Goal: Information Seeking & Learning: Learn about a topic

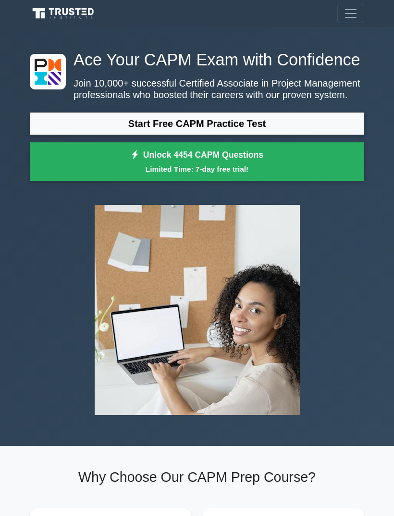
click at [290, 135] on link "Start Free CAPM Practice Test" at bounding box center [197, 123] width 335 height 23
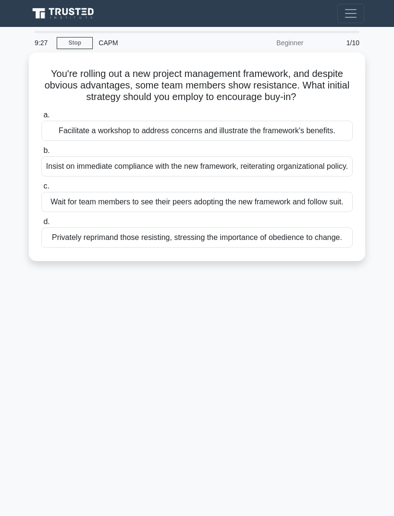
click at [313, 176] on div "Insist on immediate compliance with the new framework, reiterating organization…" at bounding box center [197, 166] width 312 height 20
click at [41, 154] on input "b. Insist on immediate compliance with the new framework, reiterating organizat…" at bounding box center [41, 151] width 0 height 6
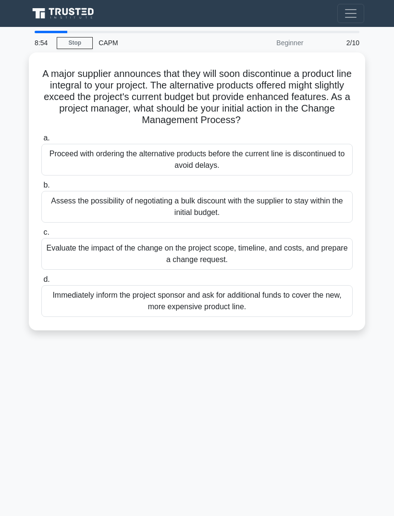
click at [311, 203] on div "Assess the possibility of negotiating a bulk discount with the supplier to stay…" at bounding box center [197, 207] width 312 height 32
click at [41, 188] on input "b. Assess the possibility of negotiating a bulk discount with the supplier to s…" at bounding box center [41, 185] width 0 height 6
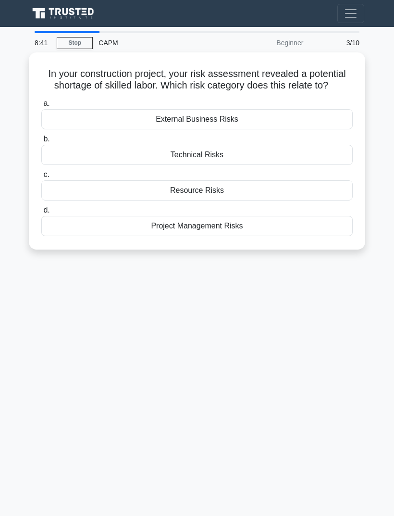
click at [250, 200] on div "Resource Risks" at bounding box center [197, 190] width 312 height 20
click at [41, 178] on input "c. Resource Risks" at bounding box center [41, 175] width 0 height 6
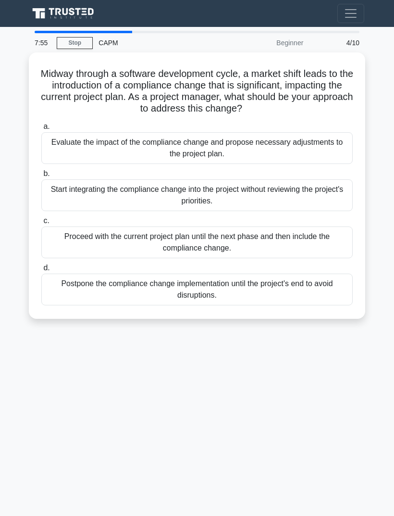
click at [320, 163] on div "Evaluate the impact of the compliance change and propose necessary adjustments …" at bounding box center [197, 148] width 312 height 32
click at [41, 130] on input "a. Evaluate the impact of the compliance change and propose necessary adjustmen…" at bounding box center [41, 127] width 0 height 6
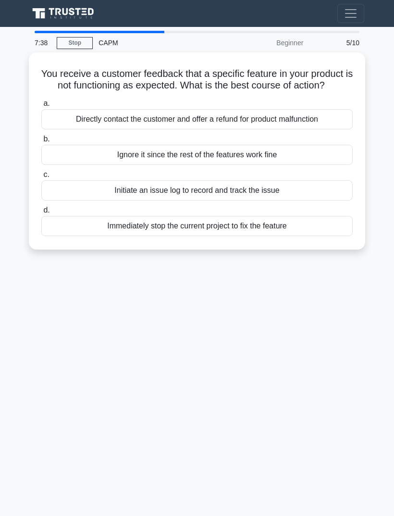
click at [328, 126] on div "Directly contact the customer and offer a refund for product malfunction" at bounding box center [197, 119] width 312 height 20
click at [41, 107] on input "a. Directly contact the customer and offer a refund for product malfunction" at bounding box center [41, 103] width 0 height 6
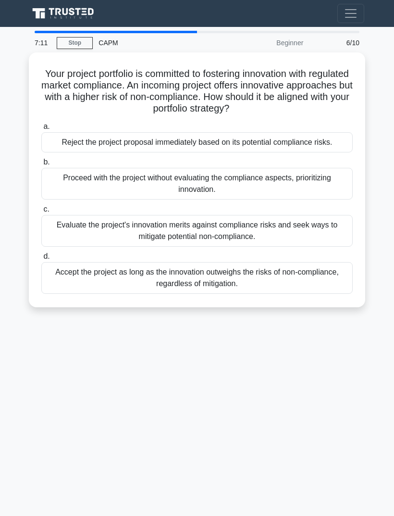
click at [322, 264] on label "d. Accept the project as long as the innovation outweighs the risks of non-comp…" at bounding box center [197, 271] width 312 height 43
click at [41, 260] on input "d. Accept the project as long as the innovation outweighs the risks of non-comp…" at bounding box center [41, 256] width 0 height 6
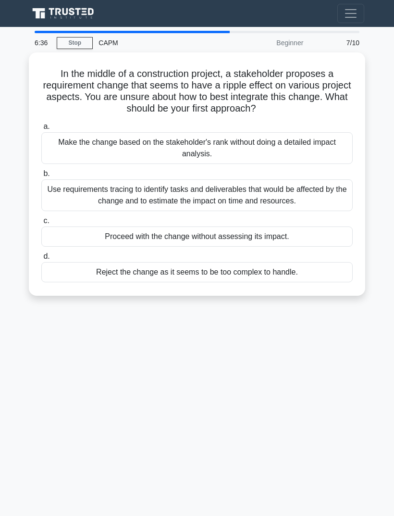
click at [331, 200] on div "Use requirements tracing to identify tasks and deliverables that would be affec…" at bounding box center [197, 195] width 312 height 32
click at [41, 177] on input "b. Use requirements tracing to identify tasks and deliverables that would be af…" at bounding box center [41, 174] width 0 height 6
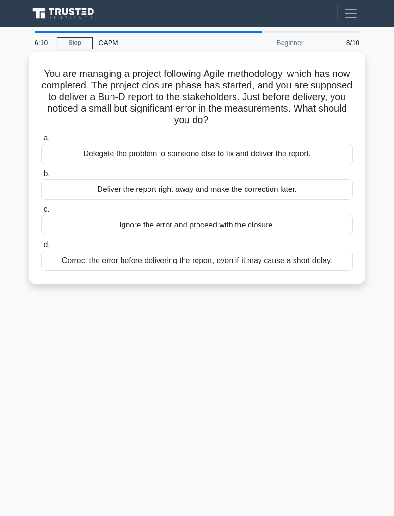
click at [299, 267] on div "Correct the error before delivering the report, even if it may cause a short de…" at bounding box center [197, 260] width 312 height 20
click at [41, 248] on input "d. Correct the error before delivering the report, even if it may cause a short…" at bounding box center [41, 245] width 0 height 6
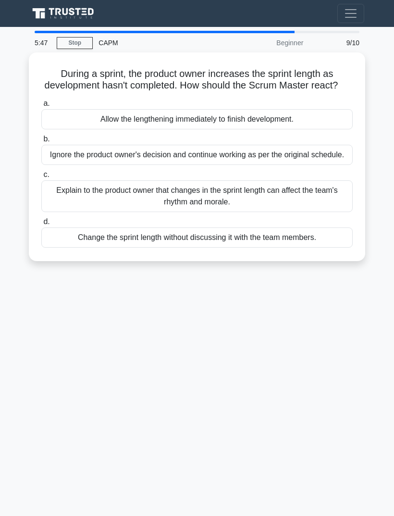
click at [317, 212] on div "Explain to the product owner that changes in the sprint length can affect the t…" at bounding box center [197, 196] width 312 height 32
click at [41, 178] on input "c. Explain to the product owner that changes in the sprint length can affect th…" at bounding box center [41, 175] width 0 height 6
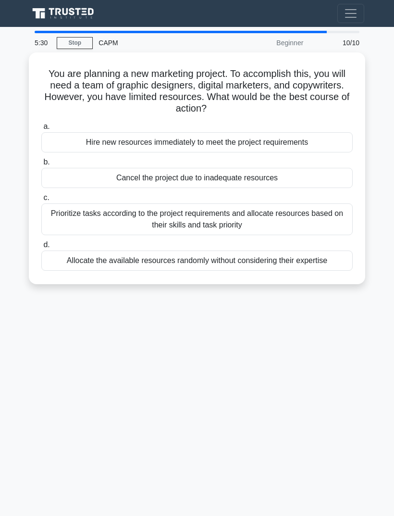
click at [337, 220] on div "Prioritize tasks according to the project requirements and allocate resources b…" at bounding box center [197, 219] width 312 height 32
click at [41, 201] on input "c. Prioritize tasks according to the project requirements and allocate resource…" at bounding box center [41, 198] width 0 height 6
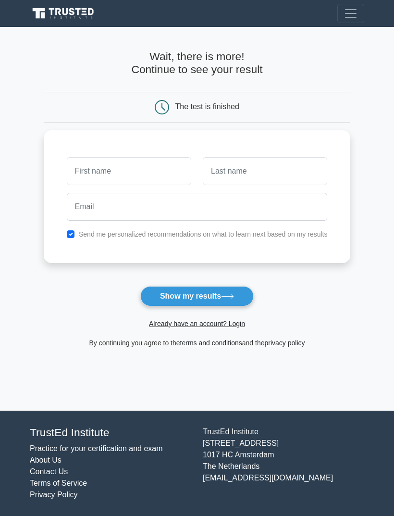
click at [143, 182] on input "text" at bounding box center [129, 171] width 125 height 28
type input "Samiul"
click at [266, 181] on input "text" at bounding box center [265, 171] width 125 height 28
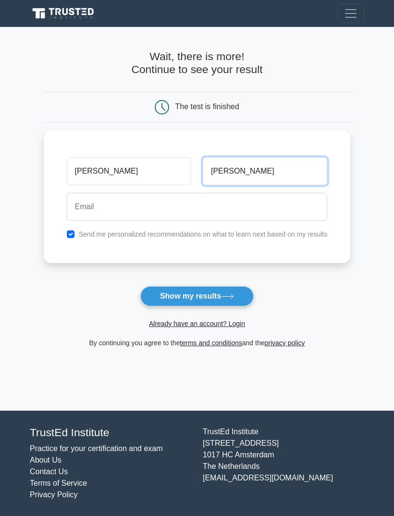
type input "Haque"
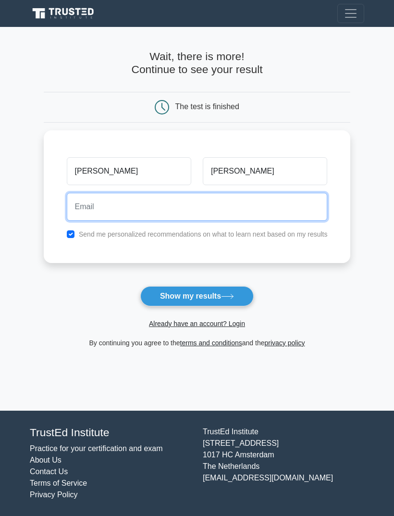
click at [233, 208] on input "email" at bounding box center [197, 207] width 261 height 28
type input "sami14292@gmail.com"
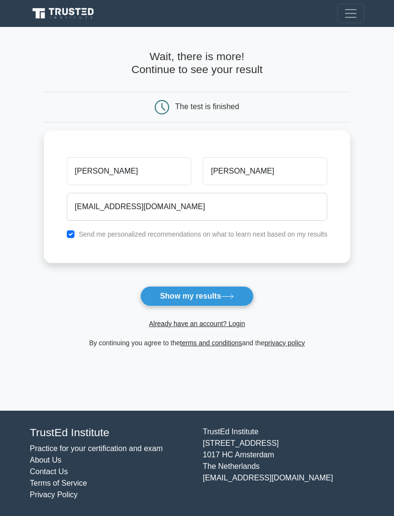
click at [235, 303] on button "Show my results" at bounding box center [196, 296] width 113 height 20
